Goal: Task Accomplishment & Management: Manage account settings

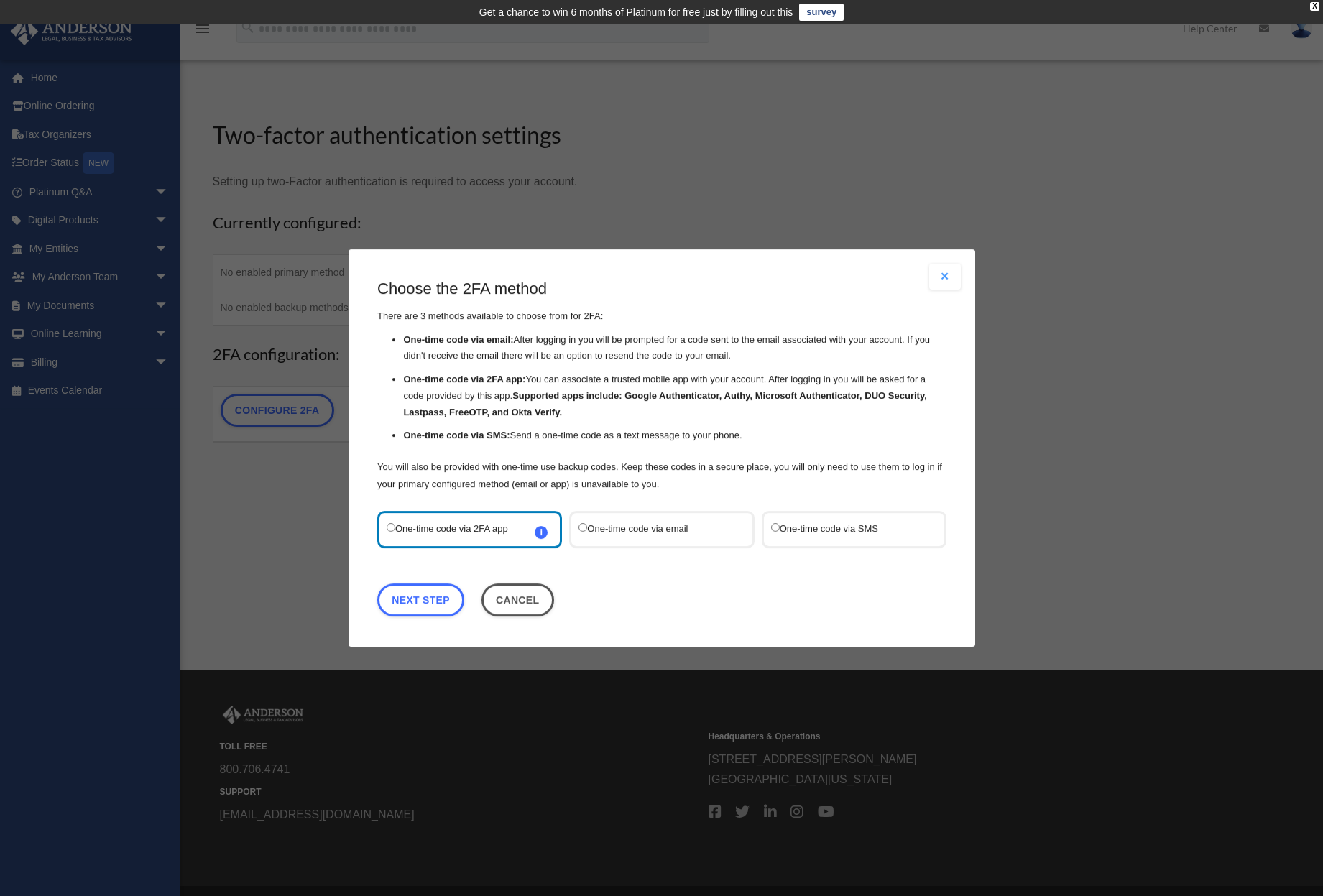
click at [833, 526] on label "One-time code via SMS" at bounding box center [846, 529] width 152 height 19
click at [438, 598] on link "Next Step" at bounding box center [420, 600] width 87 height 33
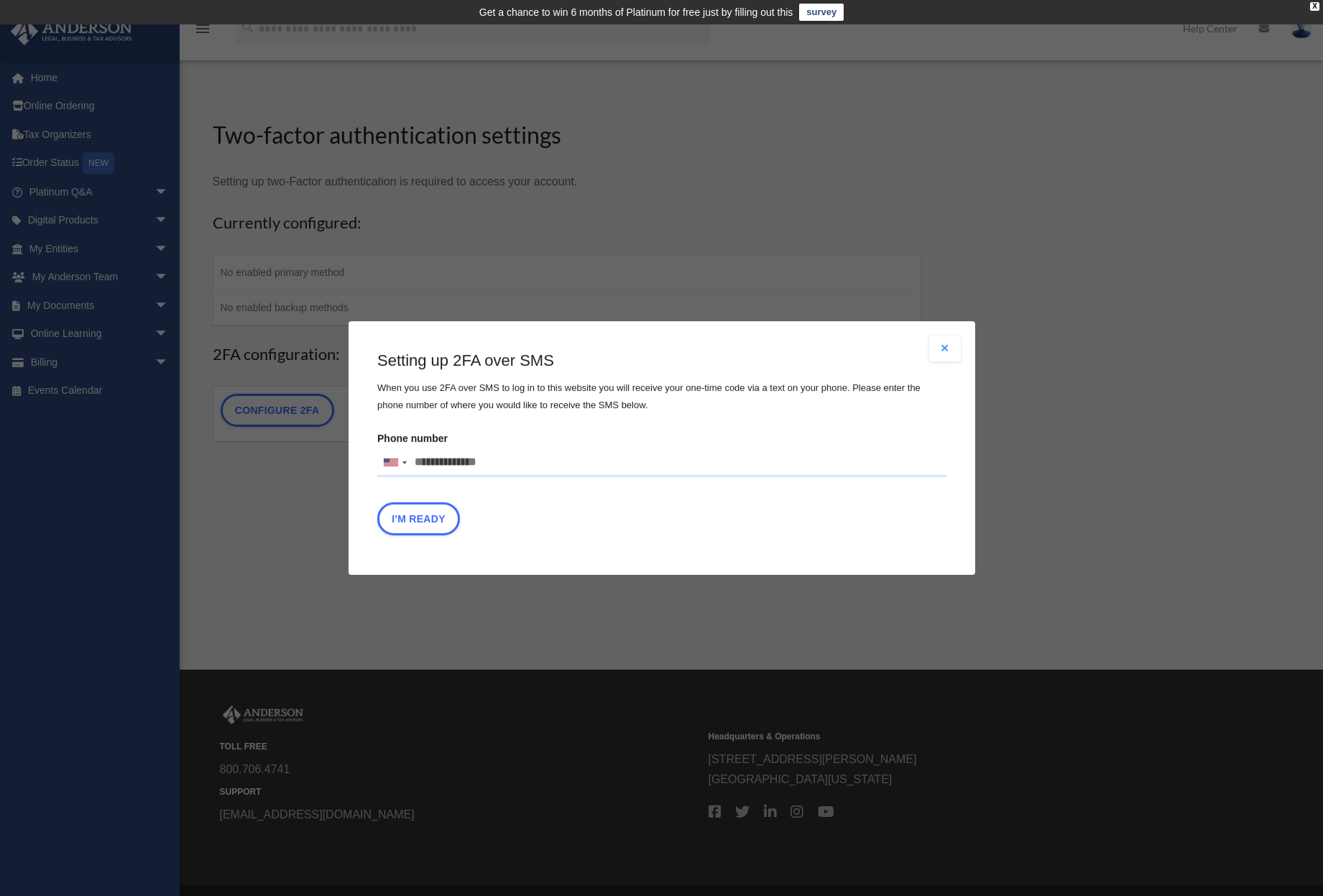
click at [471, 462] on input "Phone number United States +1 United Kingdom +44 Afghanistan (‫افغانستان‬‎) +93…" at bounding box center [662, 462] width 569 height 29
type input "**********"
click at [410, 521] on button "I'm Ready" at bounding box center [419, 518] width 83 height 33
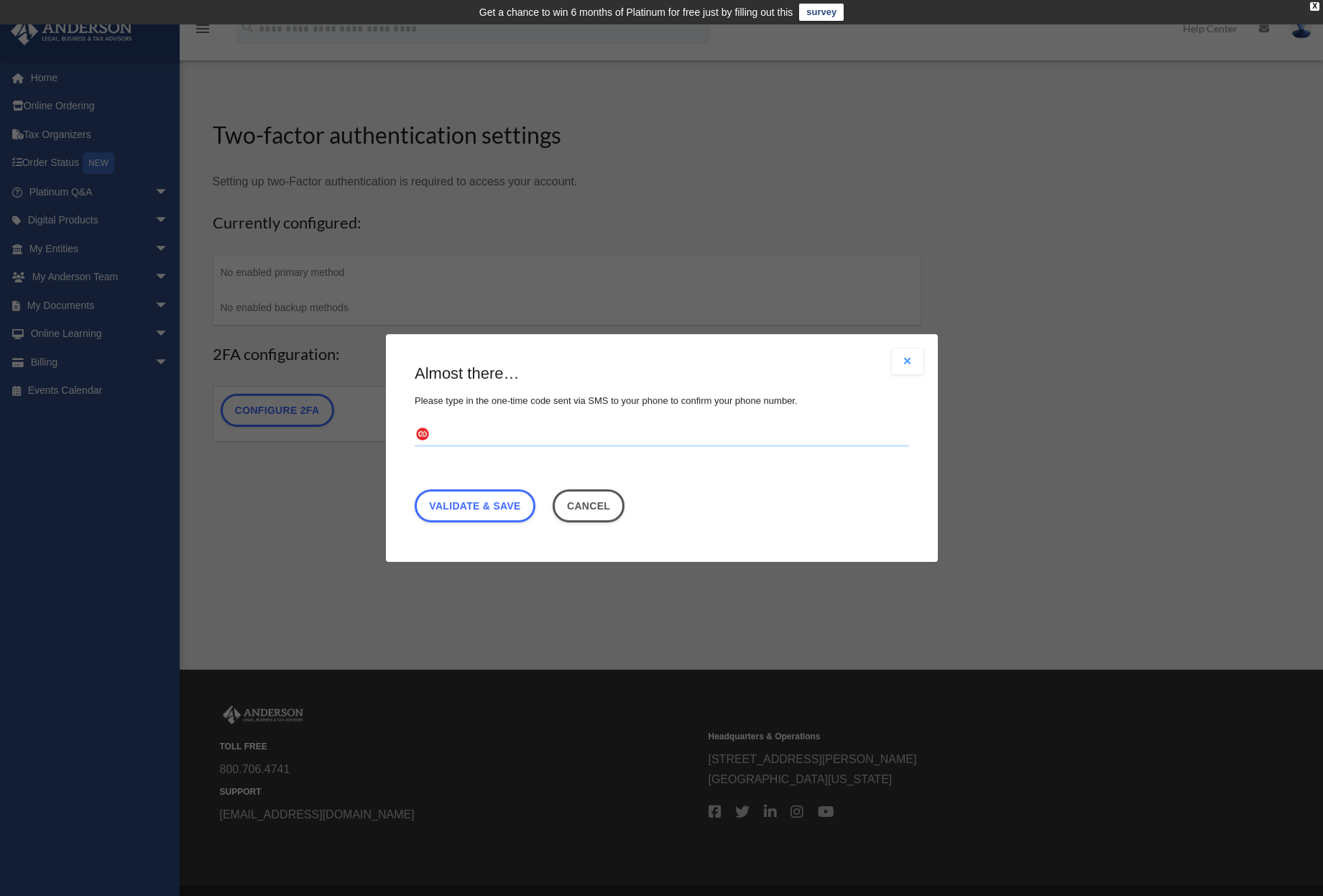
click at [506, 433] on input "text" at bounding box center [662, 435] width 494 height 23
type input "******"
click at [473, 509] on link "Validate & Save" at bounding box center [475, 506] width 121 height 33
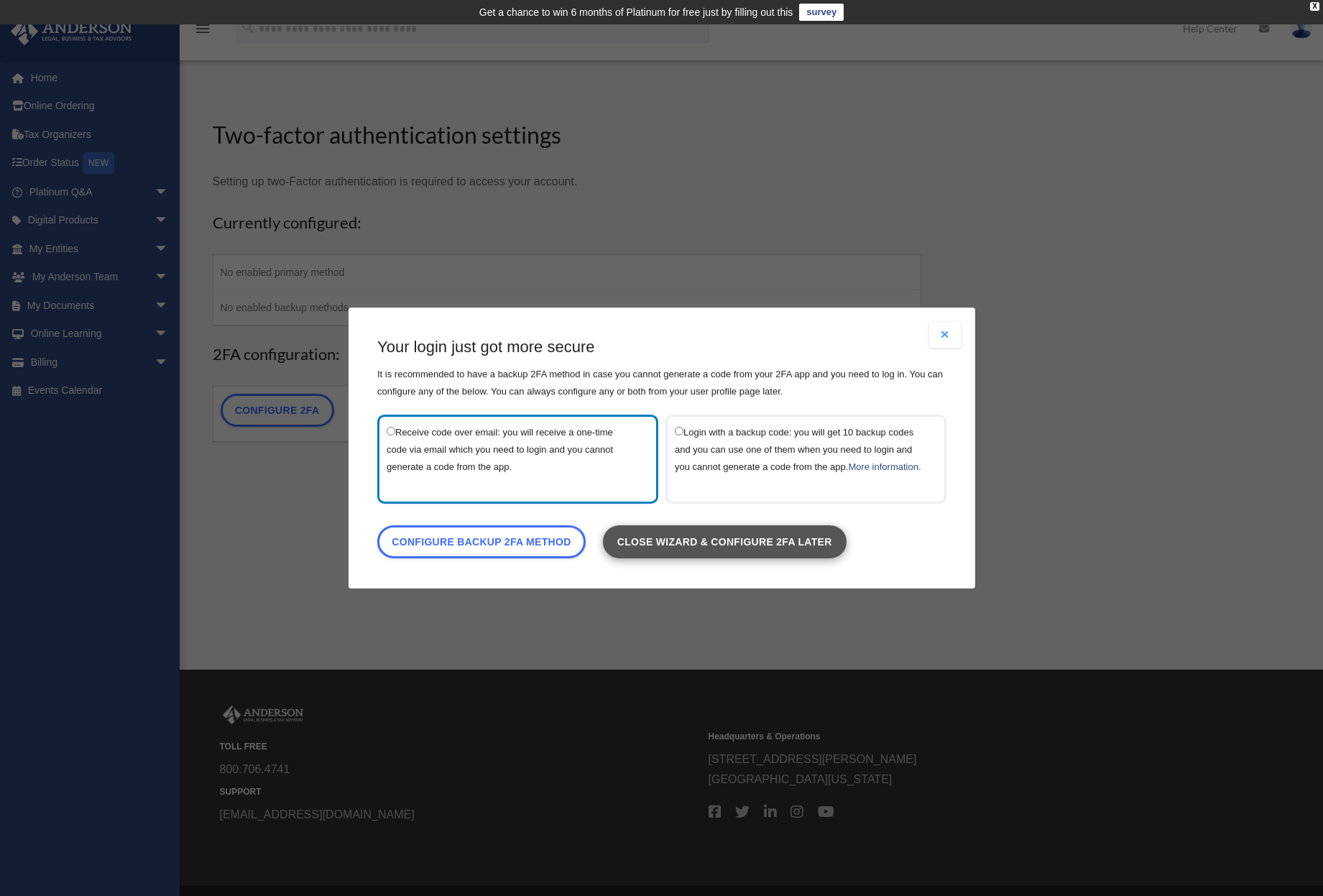
click at [735, 550] on link "Close wizard & configure 2FA later" at bounding box center [724, 541] width 244 height 33
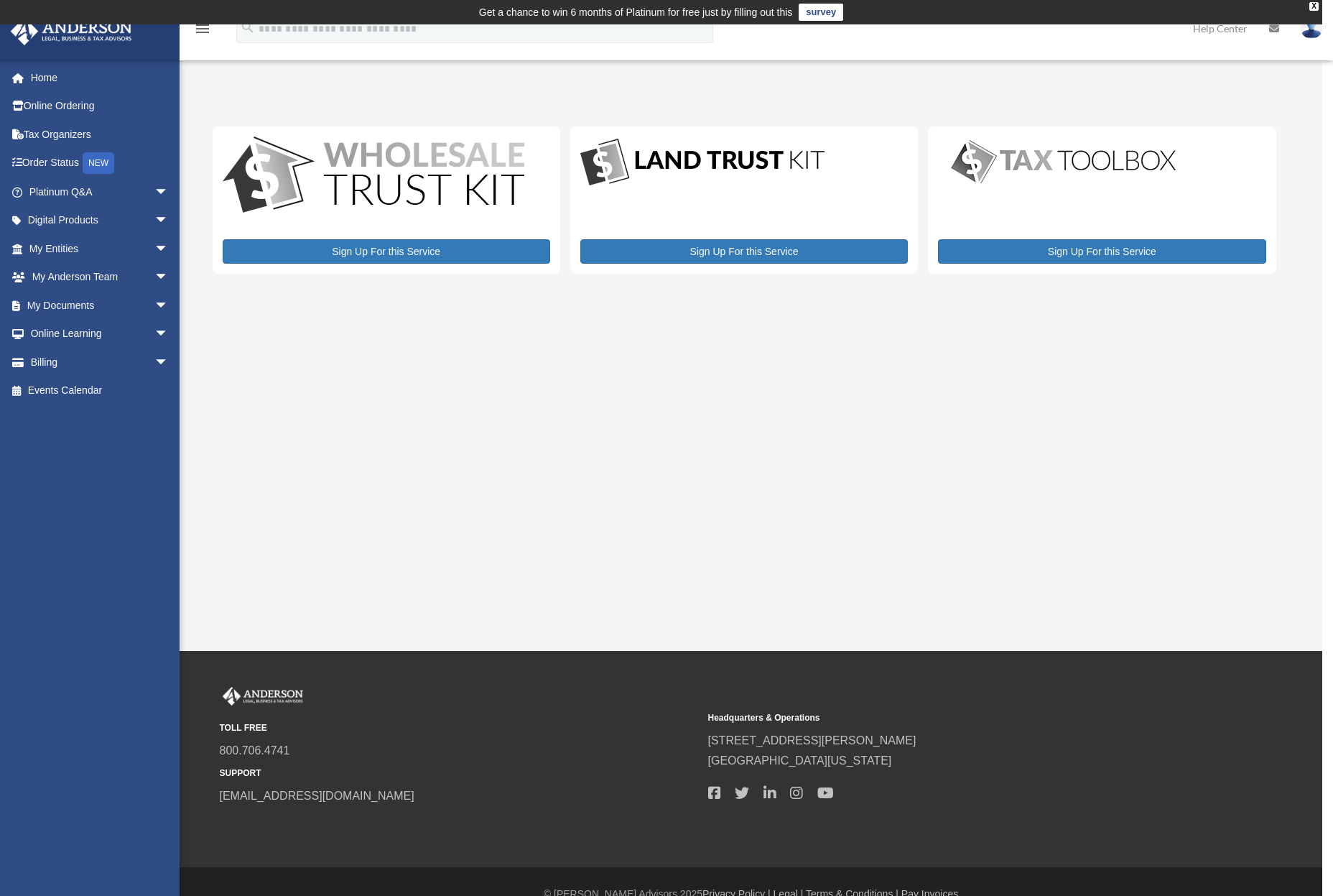
click at [747, 447] on div "My Services [EMAIL_ADDRESS][DOMAIN_NAME] Sign Out [EMAIL_ADDRESS][DOMAIN_NAME] …" at bounding box center [661, 338] width 1323 height 626
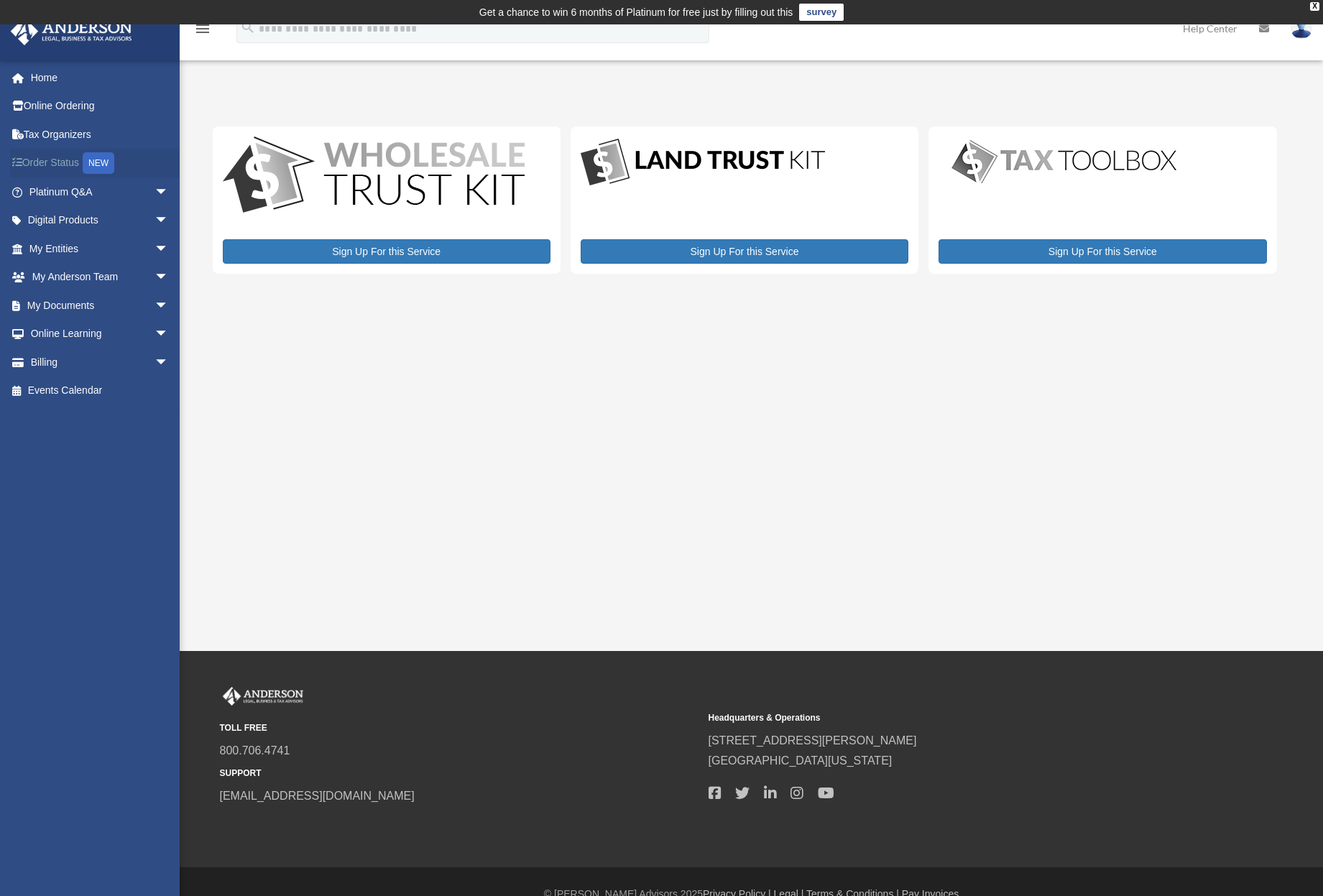
click at [50, 159] on link "Order Status NEW" at bounding box center [100, 164] width 180 height 30
click at [48, 76] on link "Home" at bounding box center [100, 77] width 180 height 29
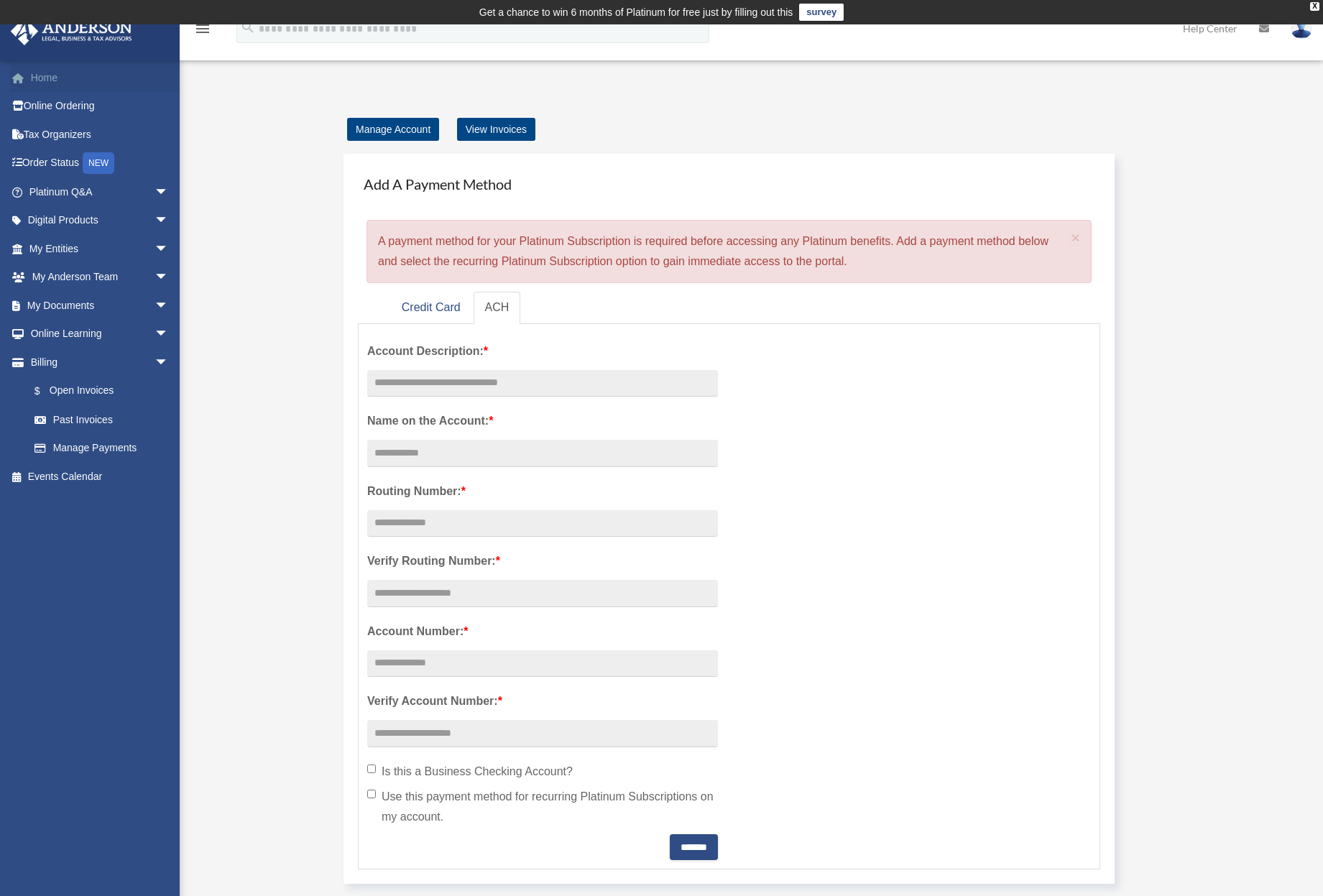
click at [48, 78] on link "Home" at bounding box center [100, 77] width 180 height 29
click at [57, 247] on link "My Entities arrow_drop_down" at bounding box center [100, 248] width 180 height 29
click at [62, 246] on link "My Entities arrow_drop_down" at bounding box center [100, 248] width 180 height 29
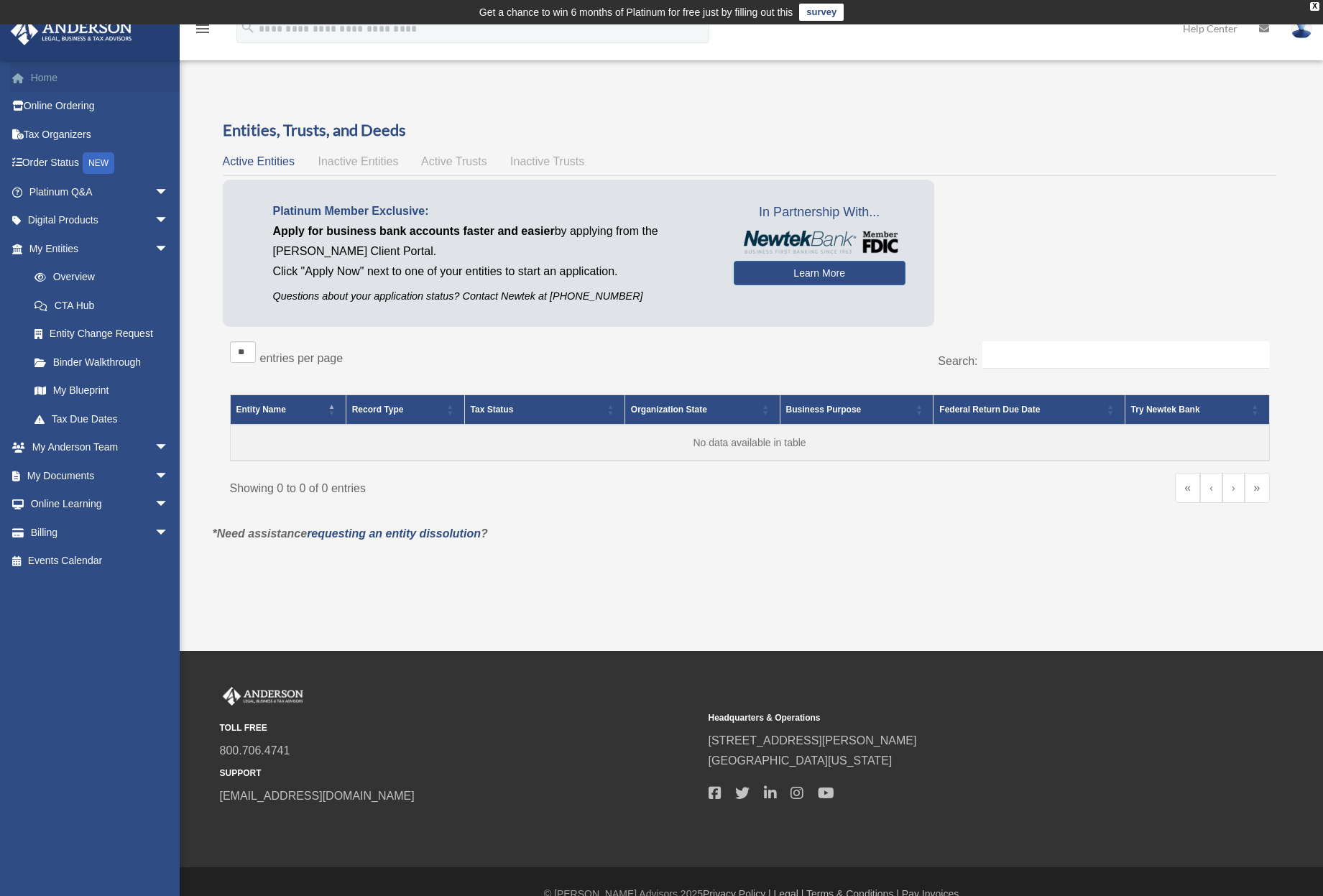
click at [42, 76] on link "Home" at bounding box center [100, 77] width 180 height 29
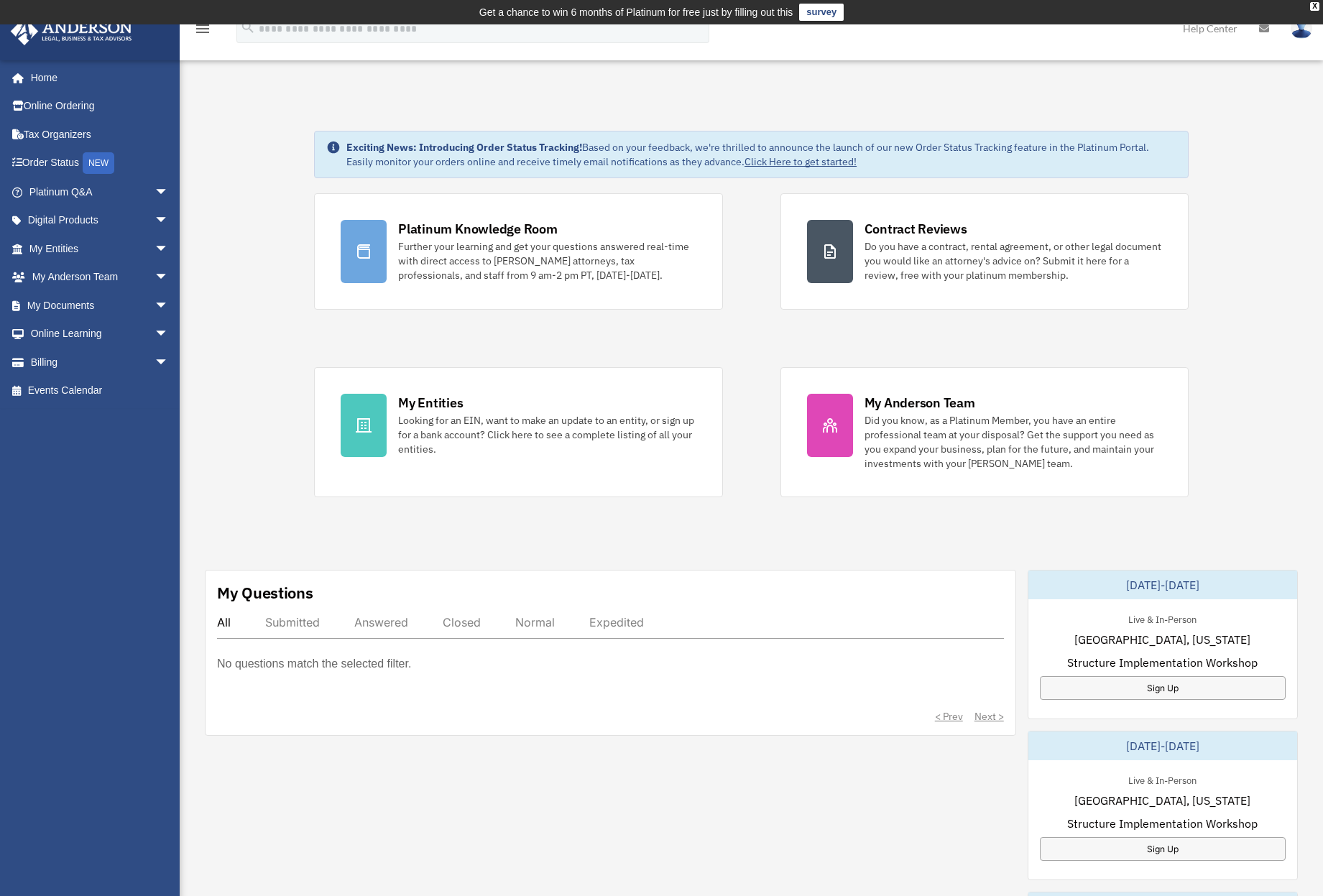
click at [263, 278] on div "Exciting News: Introducing Order Status Tracking! Based on your feedback, we're…" at bounding box center [751, 755] width 1164 height 1322
click at [250, 246] on div "Exciting News: Introducing Order Status Tracking! Based on your feedback, we're…" at bounding box center [751, 755] width 1164 height 1322
